Goal: Obtain resource: Download file/media

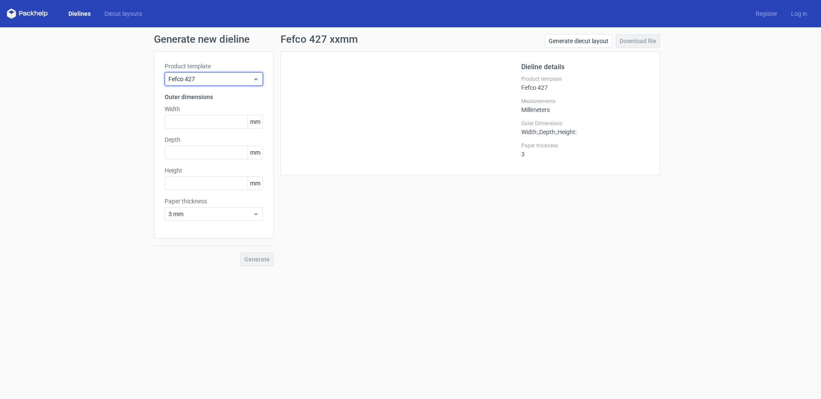
click at [221, 82] on span "Fefco 427" at bounding box center [210, 79] width 84 height 9
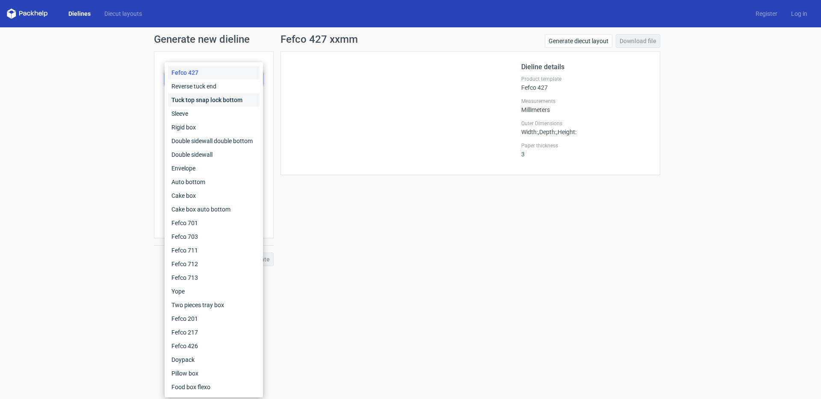
click at [213, 103] on div "Tuck top snap lock bottom" at bounding box center [213, 100] width 91 height 14
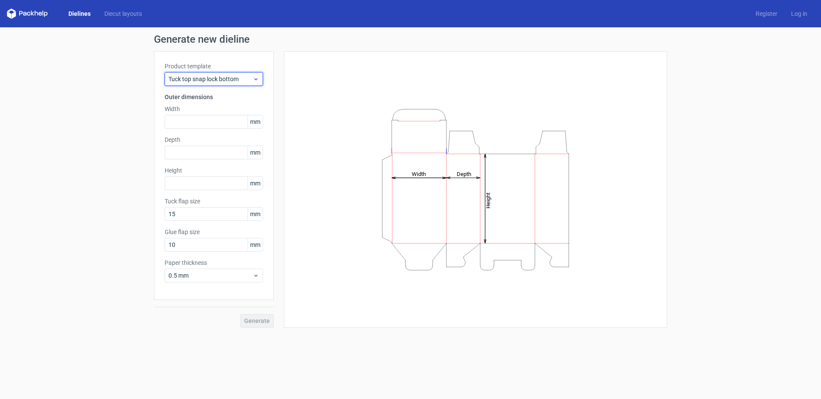
click at [235, 86] on div "Tuck top snap lock bottom" at bounding box center [214, 79] width 98 height 14
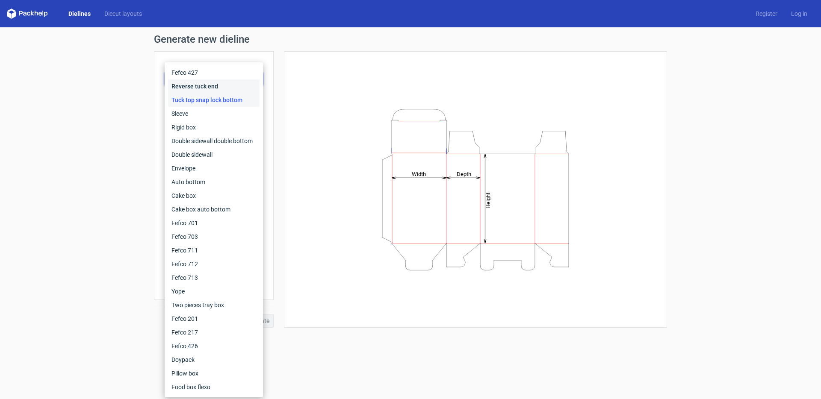
click at [211, 86] on div "Reverse tuck end" at bounding box center [213, 87] width 91 height 14
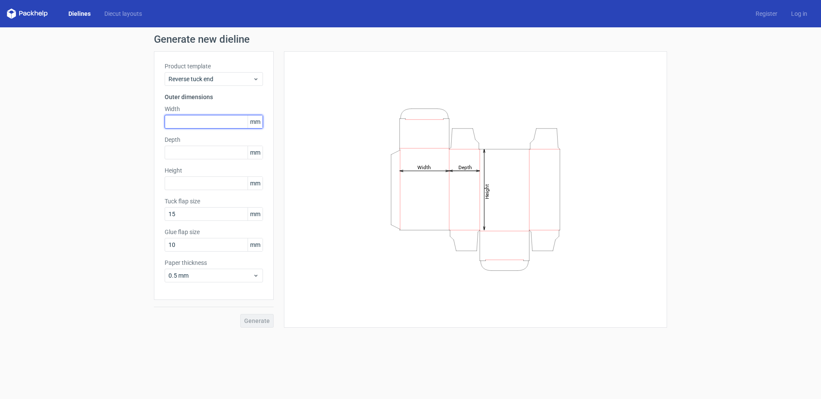
click at [204, 118] on input "text" at bounding box center [214, 122] width 98 height 14
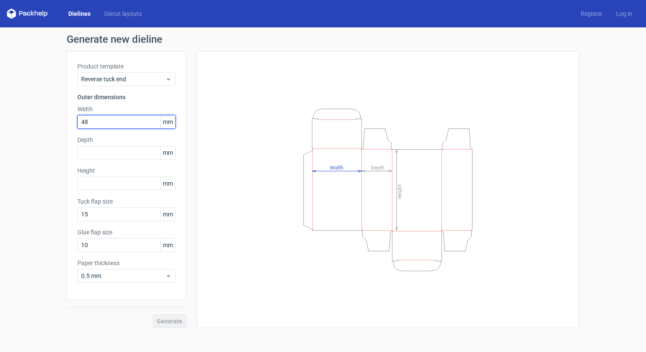
type input "48"
type input "35"
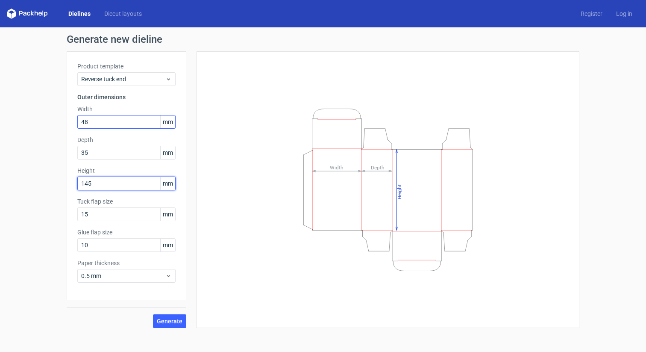
type input "145"
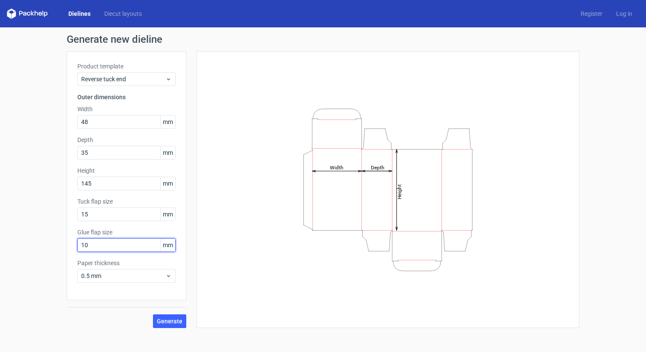
click at [104, 249] on input "10" at bounding box center [126, 245] width 98 height 14
type input "13"
click at [125, 272] on span "0.5 mm" at bounding box center [123, 275] width 84 height 9
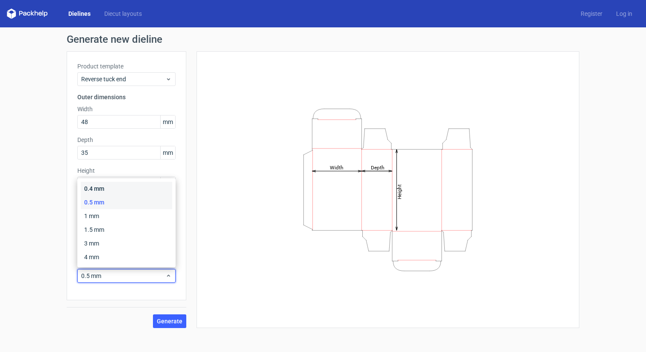
click at [98, 194] on div "0.4 mm" at bounding box center [126, 189] width 91 height 14
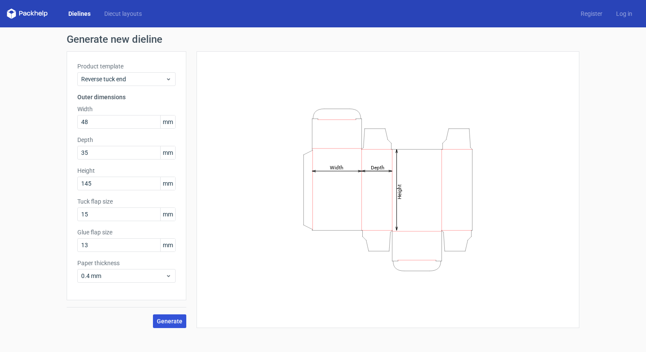
click at [159, 323] on span "Generate" at bounding box center [170, 321] width 26 height 6
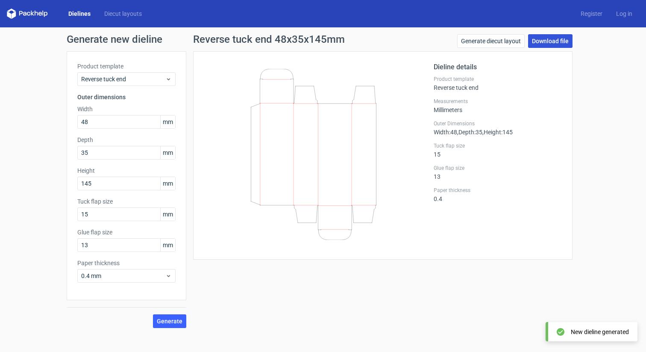
click at [562, 43] on link "Download file" at bounding box center [550, 41] width 44 height 14
click at [98, 133] on div "Product template Reverse tuck end Outer dimensions Width 48 mm Depth 35 mm Heig…" at bounding box center [127, 175] width 120 height 249
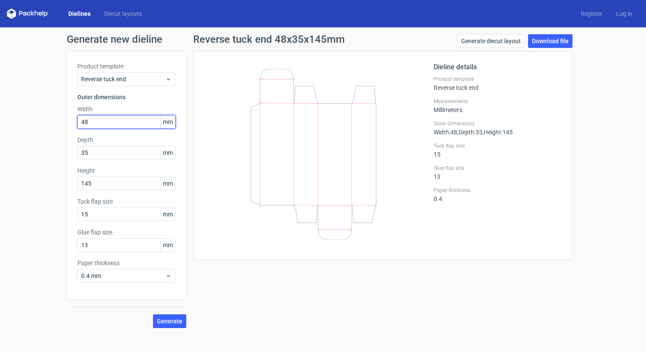
drag, startPoint x: 104, startPoint y: 124, endPoint x: 12, endPoint y: 121, distance: 92.8
click at [12, 121] on div "Generate new dieline Product template Reverse tuck end Outer dimensions Width 4…" at bounding box center [323, 180] width 646 height 307
type input "38"
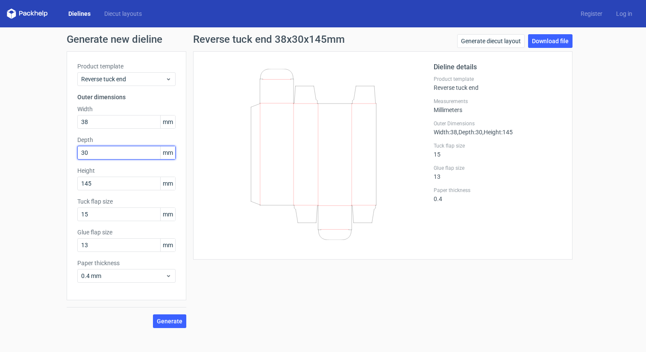
type input "30"
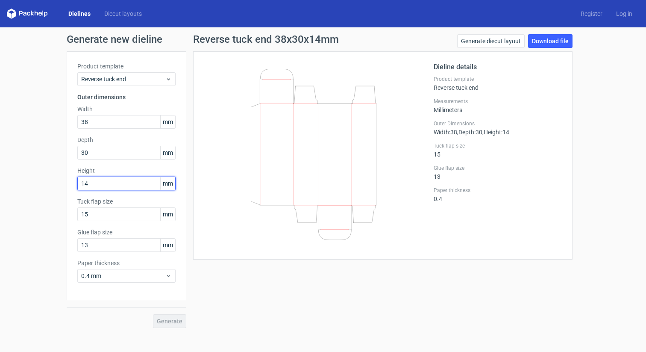
type input "145"
click at [177, 323] on span "Generate" at bounding box center [170, 321] width 26 height 6
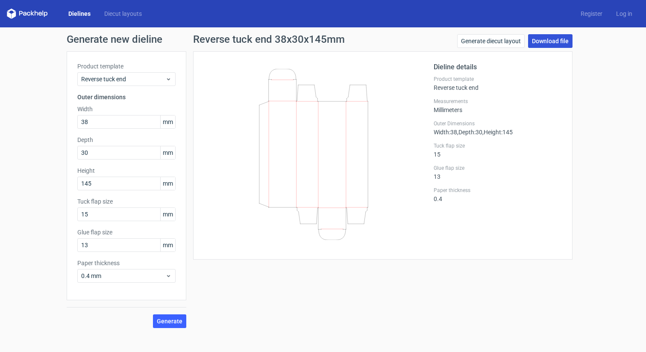
click at [559, 41] on link "Download file" at bounding box center [550, 41] width 44 height 14
